Goal: Task Accomplishment & Management: Use online tool/utility

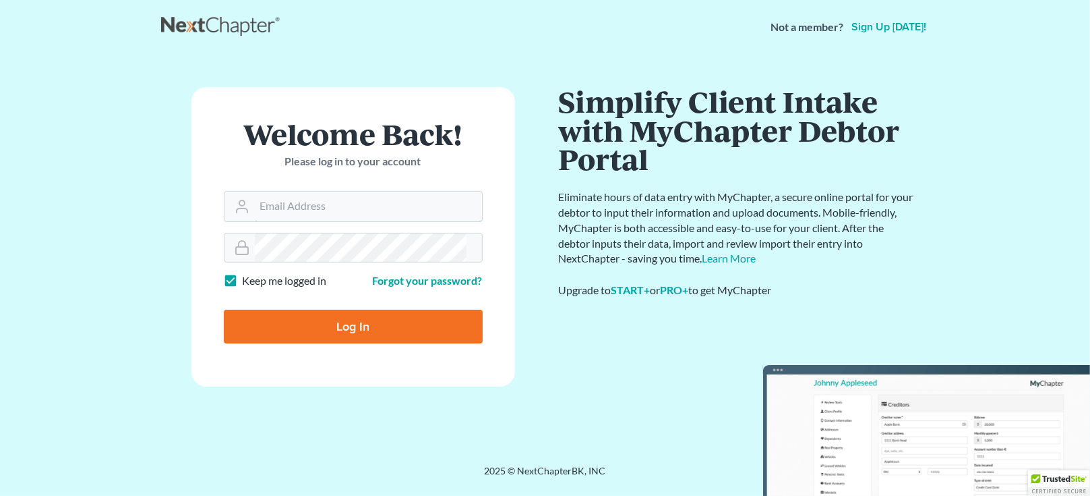
type input "[EMAIL_ADDRESS][DOMAIN_NAME]"
click at [307, 310] on input "Log In" at bounding box center [353, 327] width 259 height 34
type input "Thinking..."
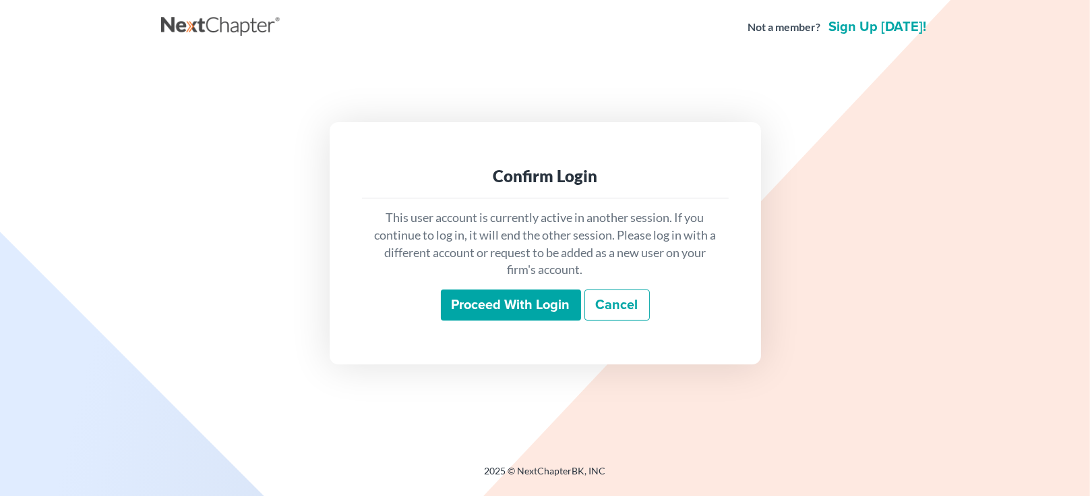
click at [531, 309] on input "Proceed with login" at bounding box center [511, 304] width 140 height 31
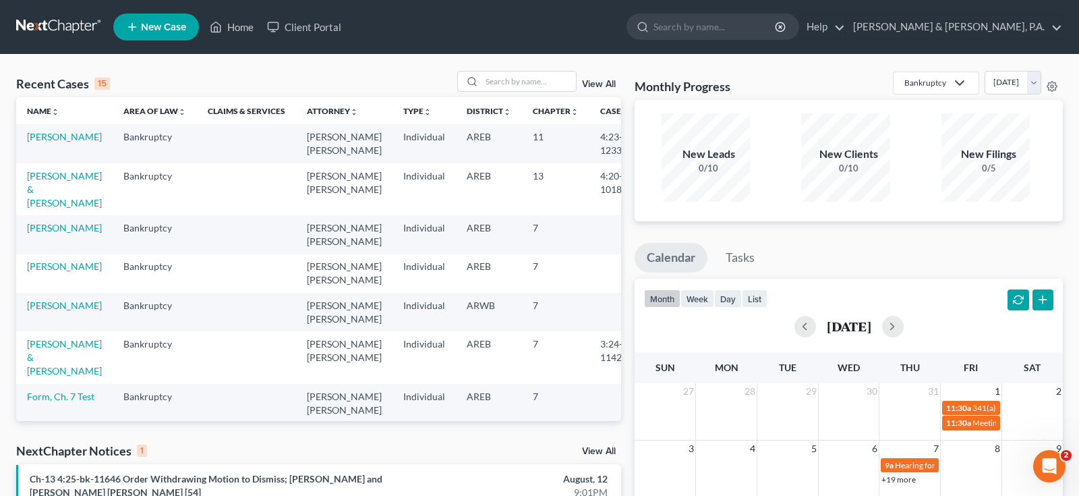
click at [608, 446] on link "View All" at bounding box center [599, 450] width 34 height 9
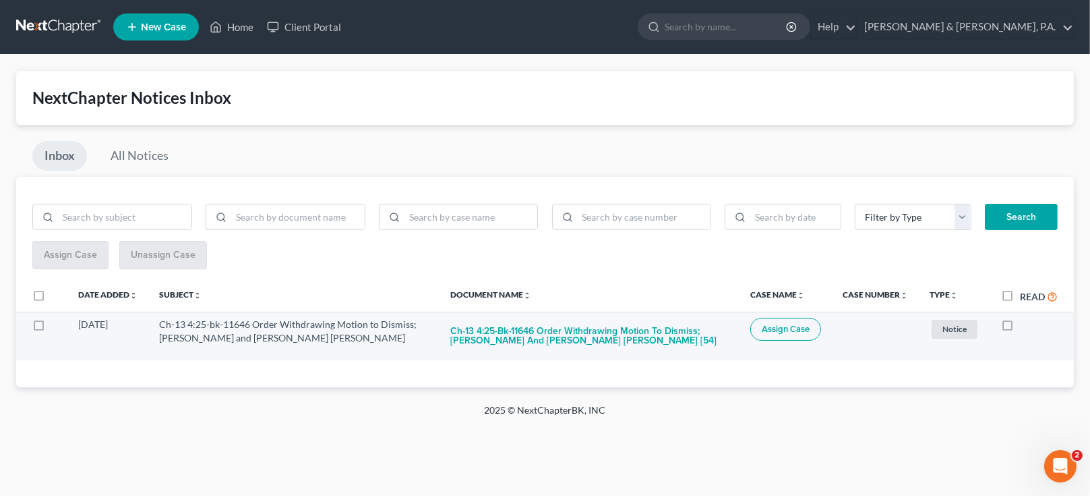
click at [1020, 328] on label at bounding box center [1020, 328] width 0 height 0
click at [1026, 318] on input "checkbox" at bounding box center [1030, 322] width 9 height 9
checkbox input "true"
